Goal: Find specific page/section: Find specific page/section

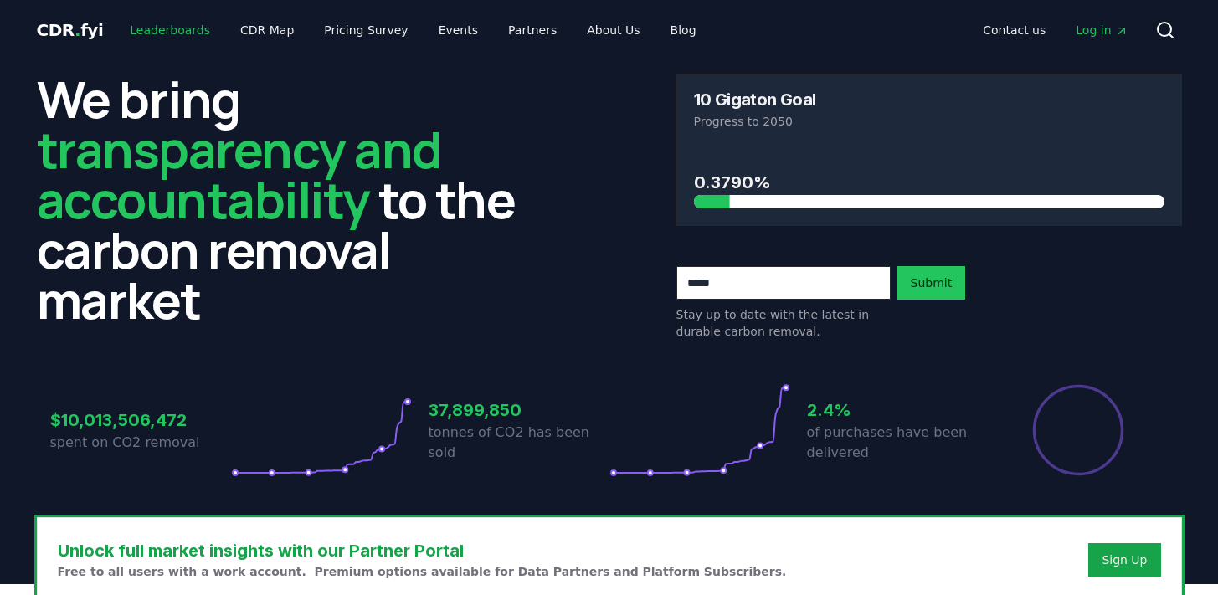
click at [169, 28] on link "Leaderboards" at bounding box center [169, 30] width 107 height 30
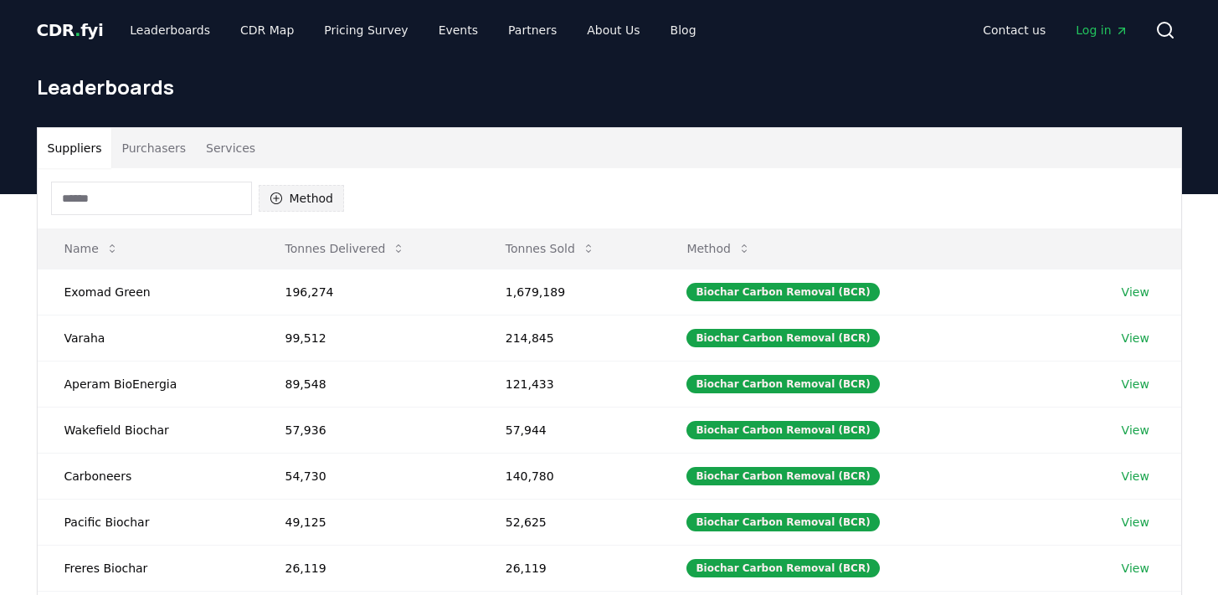
click at [292, 198] on button "Method" at bounding box center [302, 198] width 86 height 27
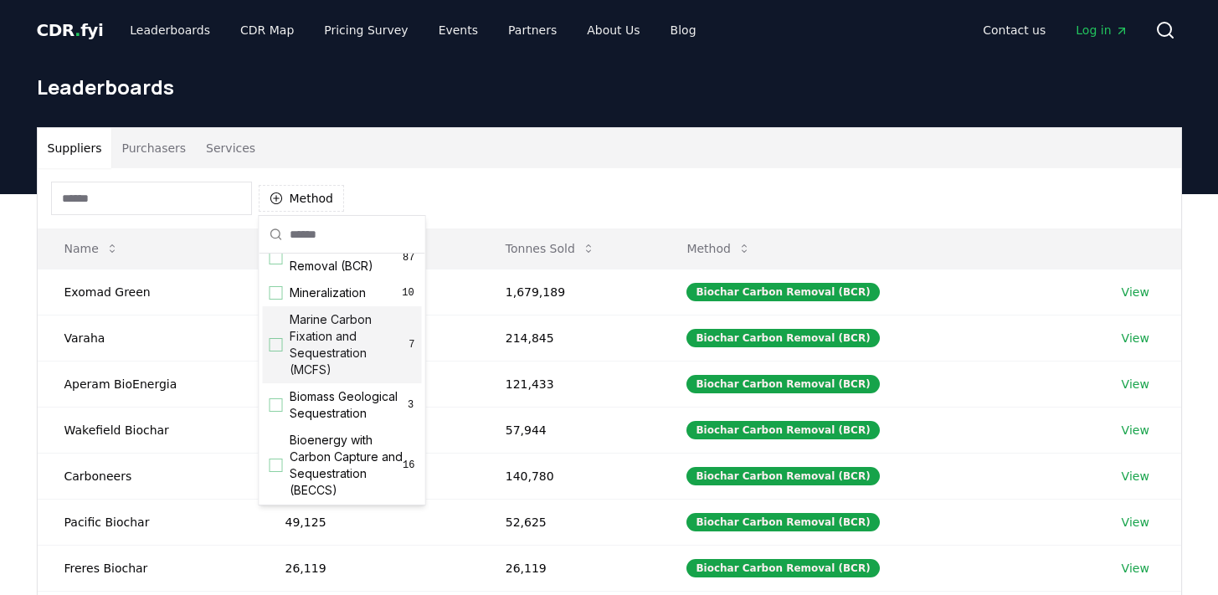
scroll to position [36, 0]
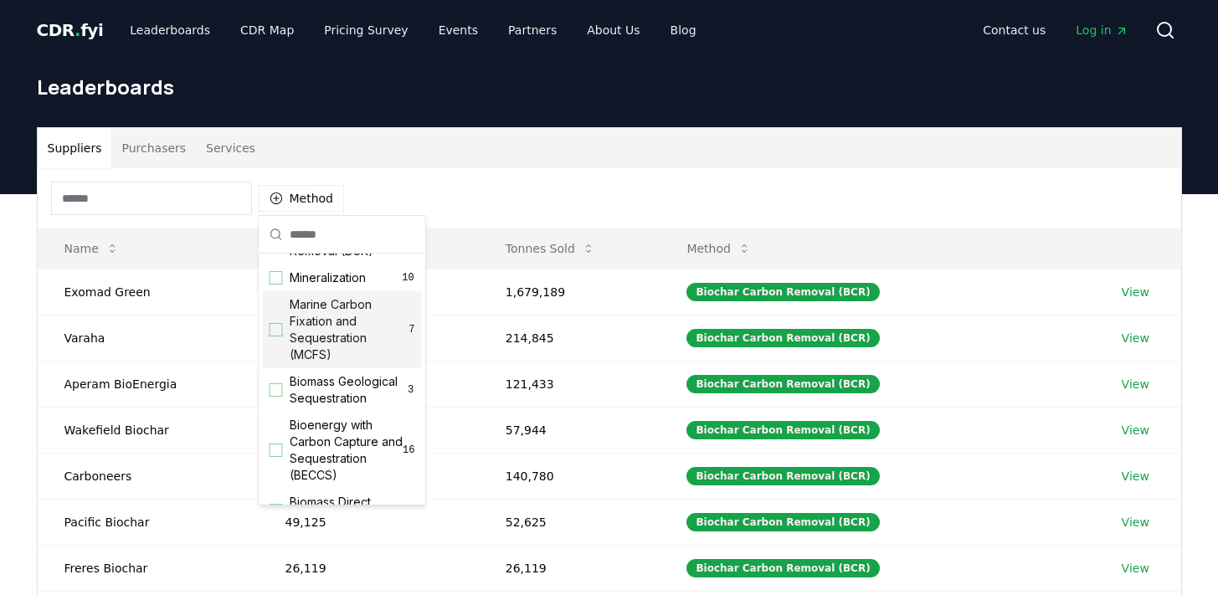
click at [346, 311] on span "Marine Carbon Fixation and Sequestration (MCFS)" at bounding box center [350, 329] width 120 height 67
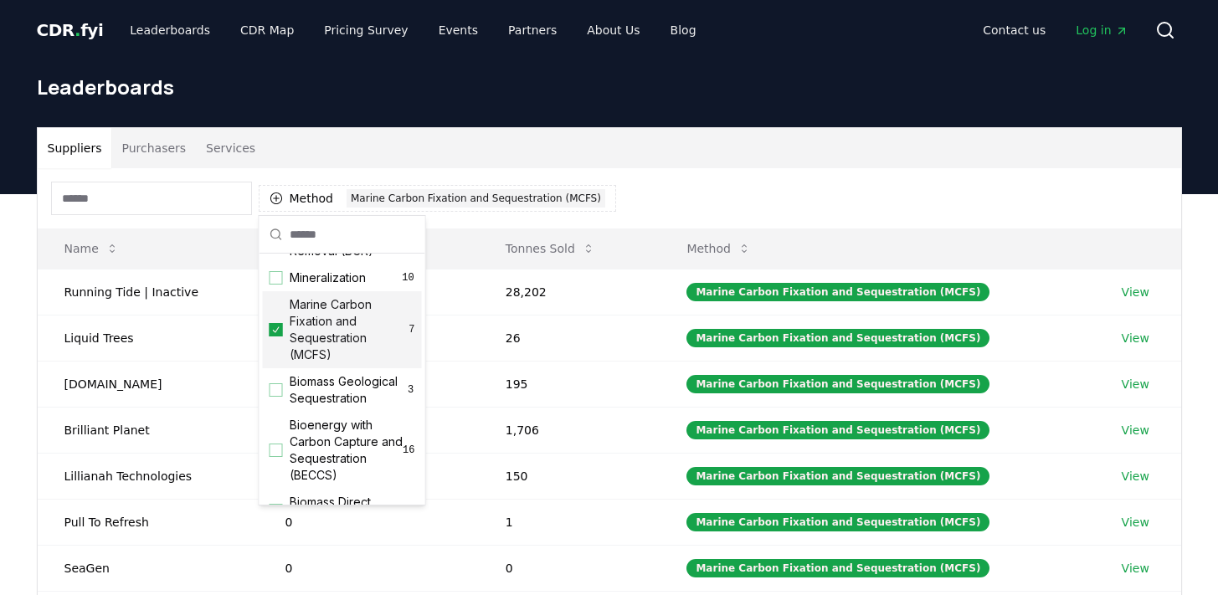
click at [344, 328] on span "Marine Carbon Fixation and Sequestration (MCFS)" at bounding box center [350, 329] width 120 height 67
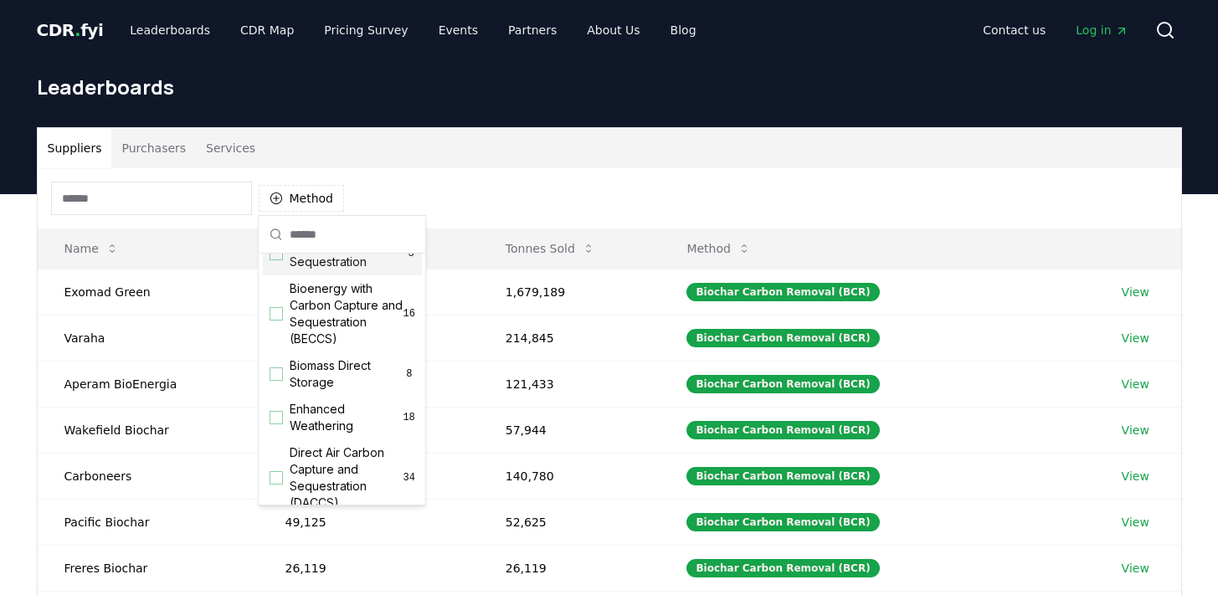
scroll to position [219, 0]
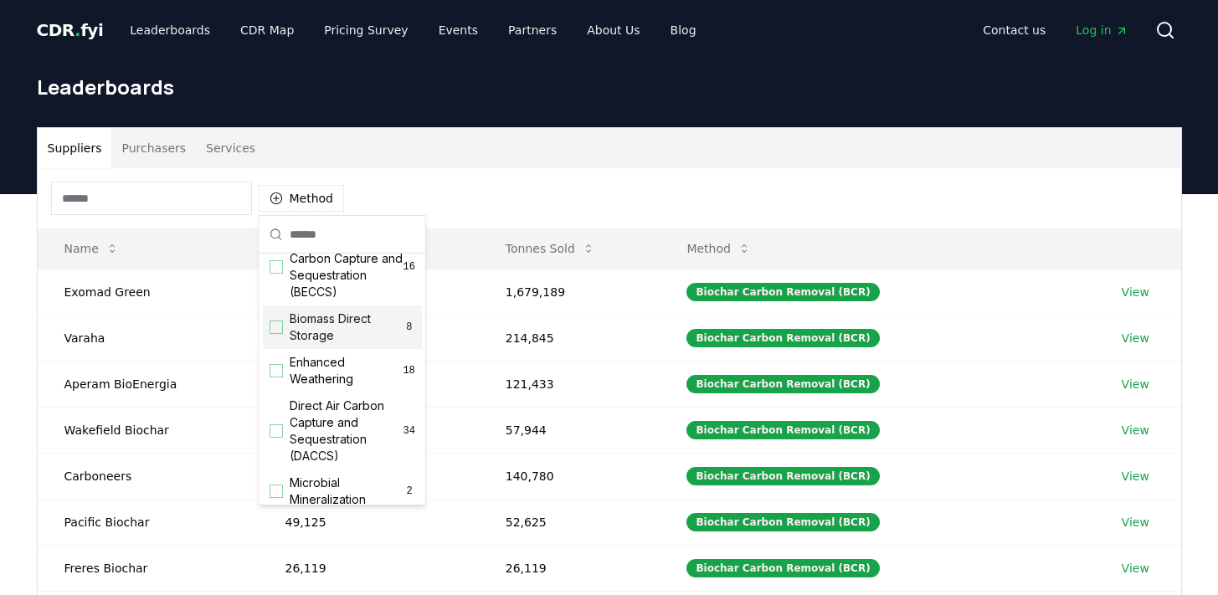
click at [343, 340] on span "Biomass Direct Storage" at bounding box center [347, 327] width 114 height 33
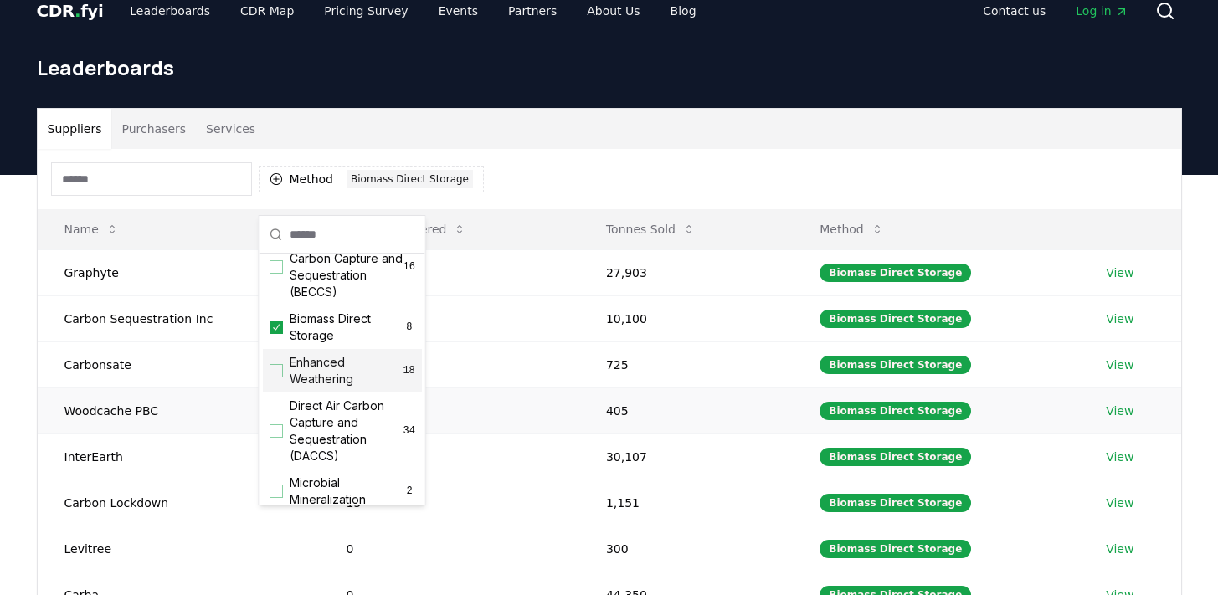
scroll to position [0, 0]
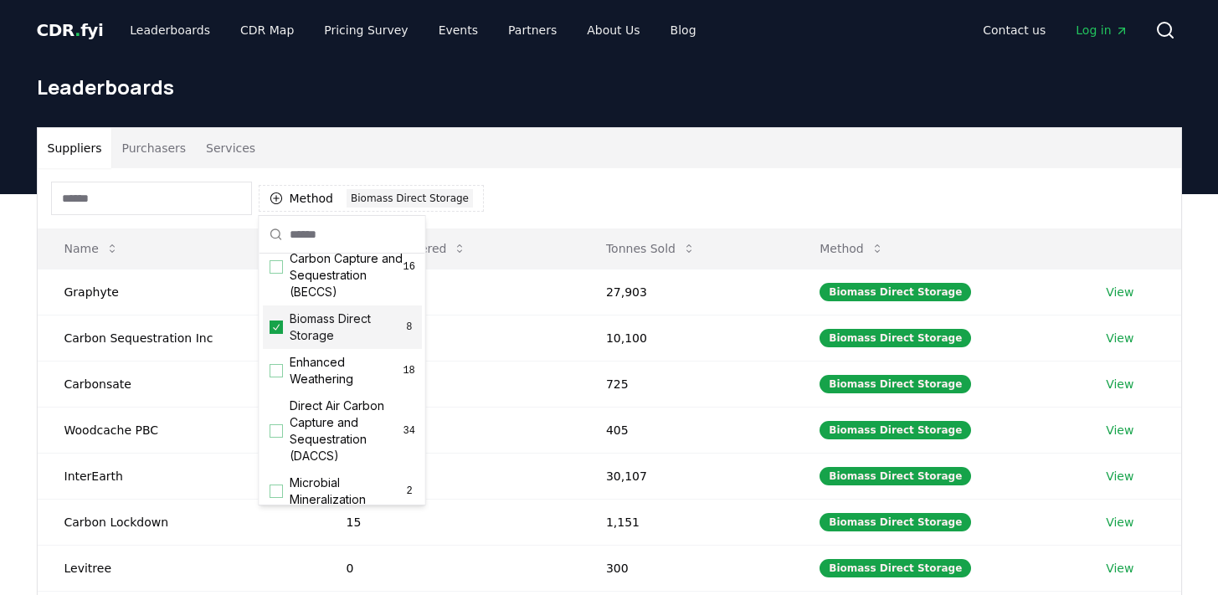
click at [330, 344] on span "Biomass Direct Storage" at bounding box center [347, 327] width 114 height 33
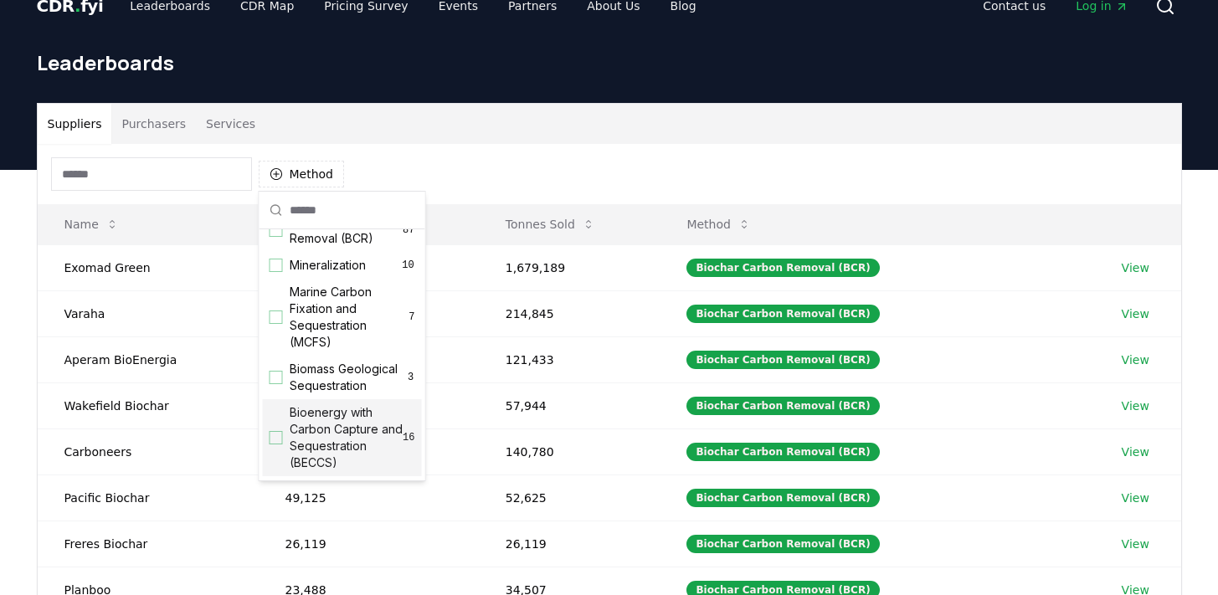
scroll to position [23, 0]
click at [356, 395] on span "Biomass Geological Sequestration" at bounding box center [348, 378] width 117 height 33
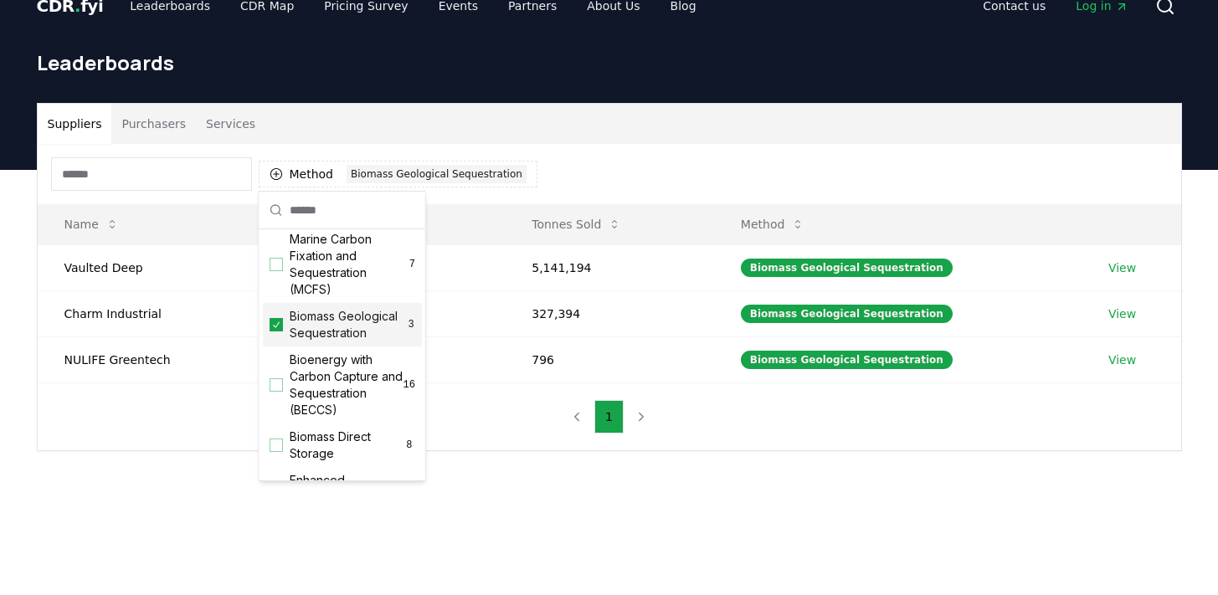
scroll to position [30, 0]
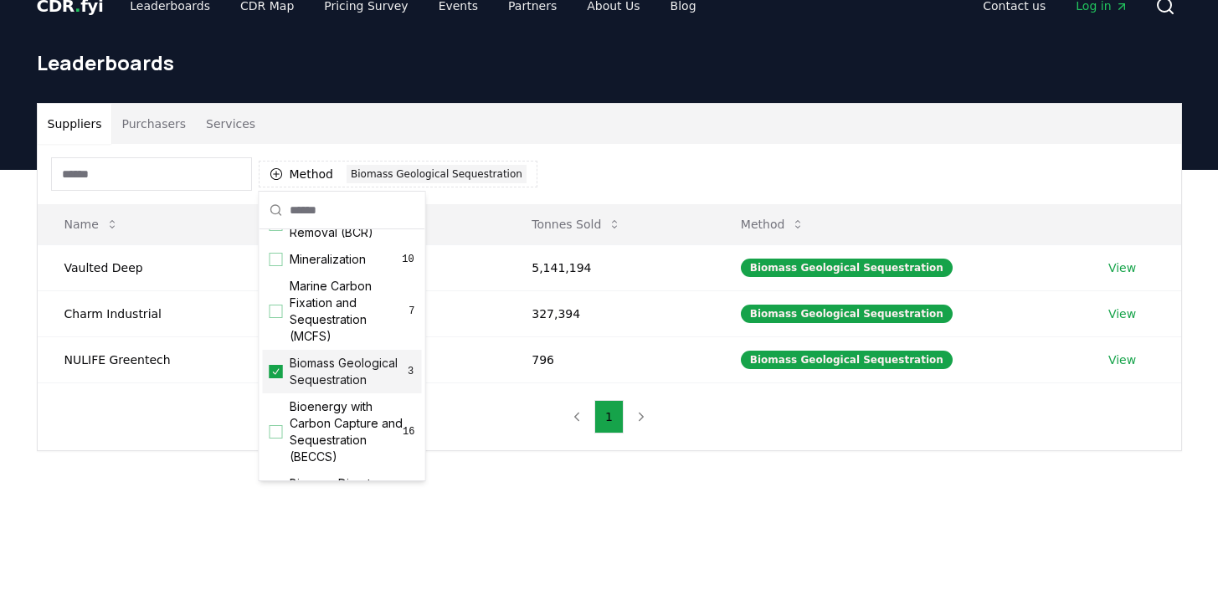
click at [310, 388] on span "Biomass Geological Sequestration" at bounding box center [348, 371] width 117 height 33
